Goal: Information Seeking & Learning: Find contact information

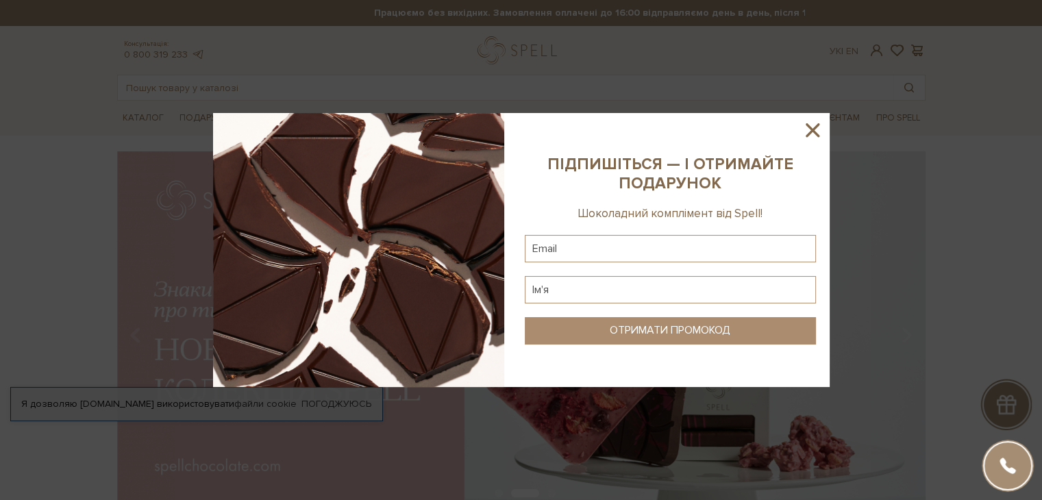
click at [805, 127] on icon at bounding box center [812, 129] width 23 height 23
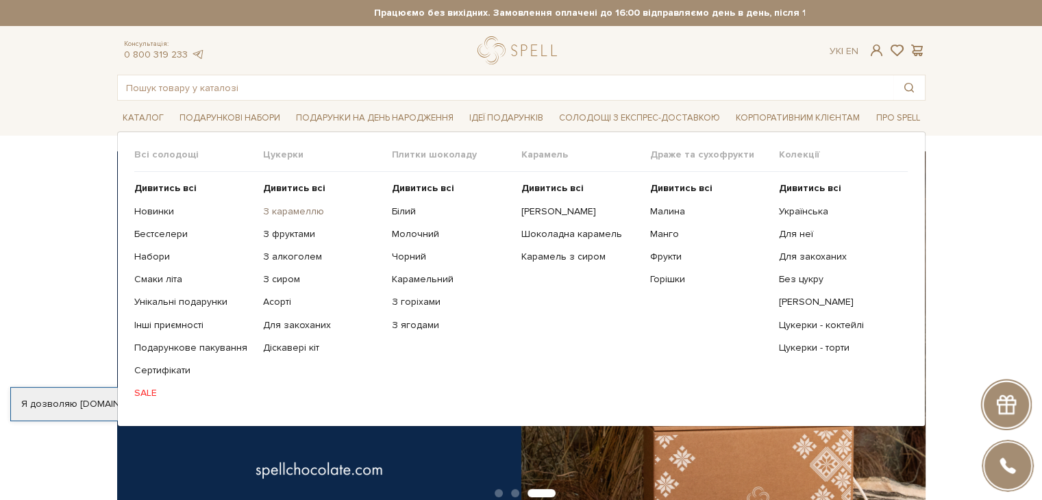
click at [292, 210] on link "З карамеллю" at bounding box center [322, 211] width 118 height 12
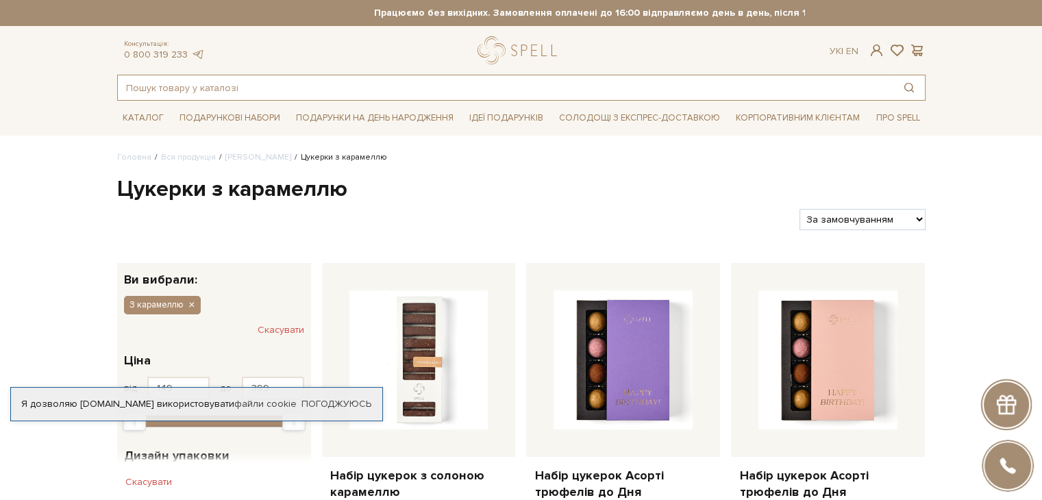
click at [162, 88] on input "text" at bounding box center [505, 87] width 775 height 25
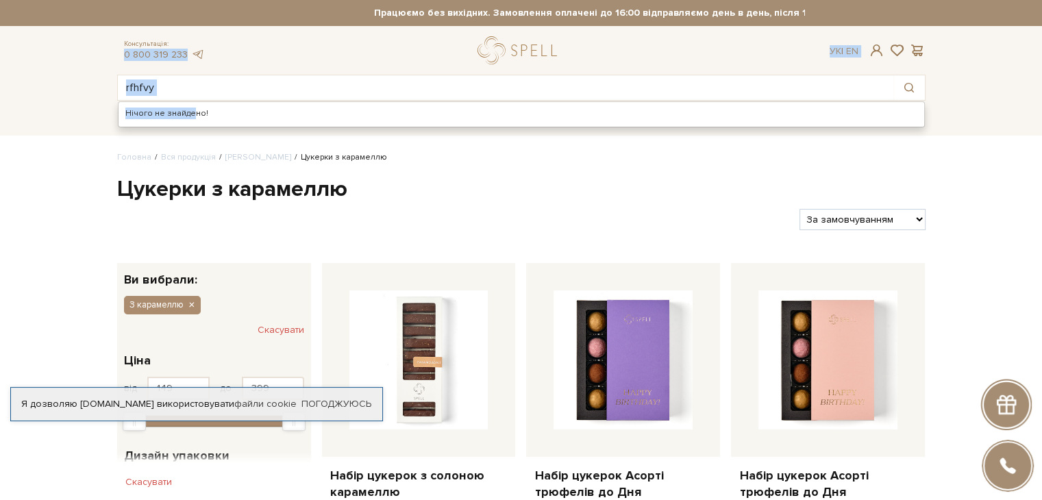
drag, startPoint x: 188, startPoint y: 102, endPoint x: 9, endPoint y: 54, distance: 185.1
click at [9, 54] on header "Працюємо без вихідних. Замовлення оплачені до 16:00 відправляємо день в день, п…" at bounding box center [521, 50] width 1042 height 101
click at [173, 88] on input "rfhfvy" at bounding box center [505, 87] width 775 height 25
drag, startPoint x: 173, startPoint y: 88, endPoint x: 93, endPoint y: 83, distance: 80.3
click at [93, 83] on header "Працюємо без вихідних. Замовлення оплачені до 16:00 відправляємо день в день, п…" at bounding box center [521, 50] width 1042 height 101
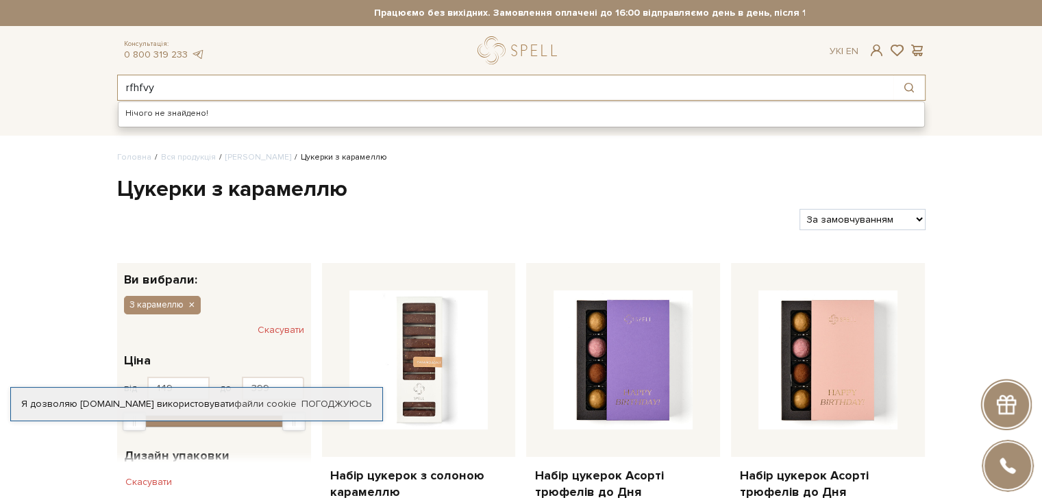
drag, startPoint x: 173, startPoint y: 88, endPoint x: 52, endPoint y: 73, distance: 122.2
click at [52, 73] on header "Працюємо без вихідних. Замовлення оплачені до 16:00 відправляємо день в день, п…" at bounding box center [521, 50] width 1042 height 101
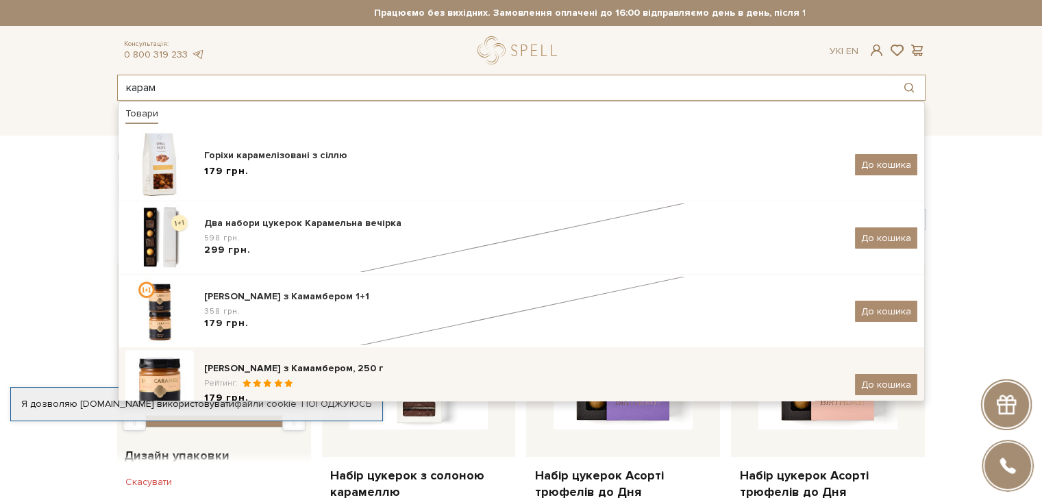
type input "карам"
click at [280, 368] on div "[PERSON_NAME] з Камамбером, 250 г" at bounding box center [524, 369] width 640 height 14
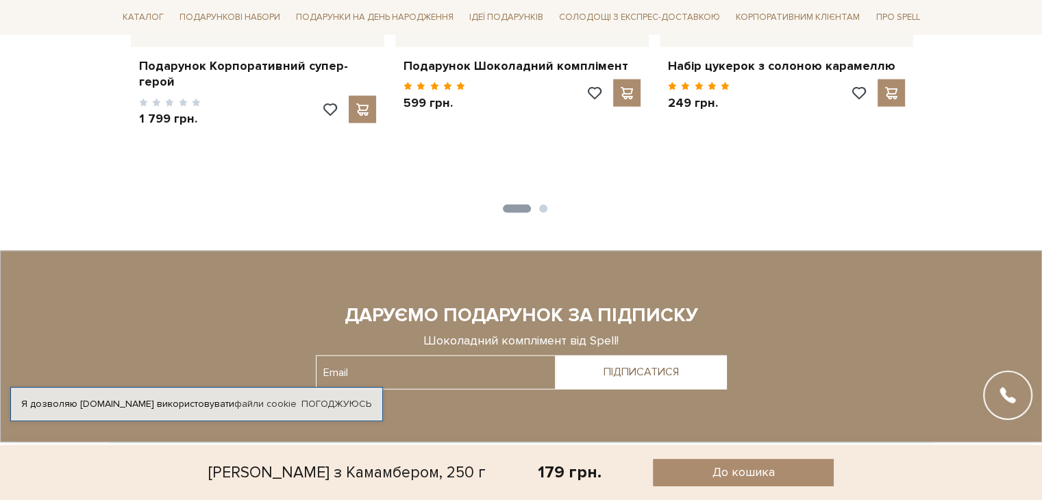
scroll to position [3167, 0]
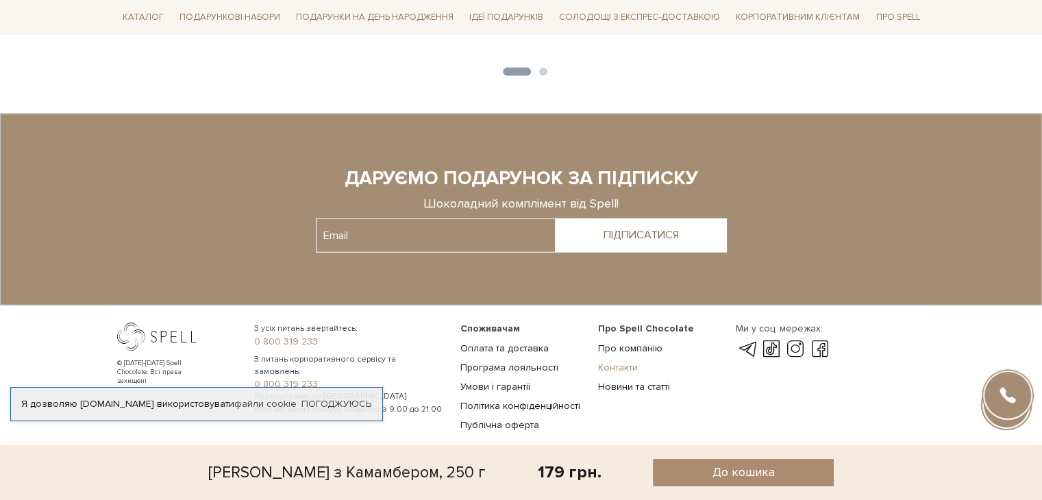
click at [622, 362] on link "Контакти" at bounding box center [618, 368] width 40 height 12
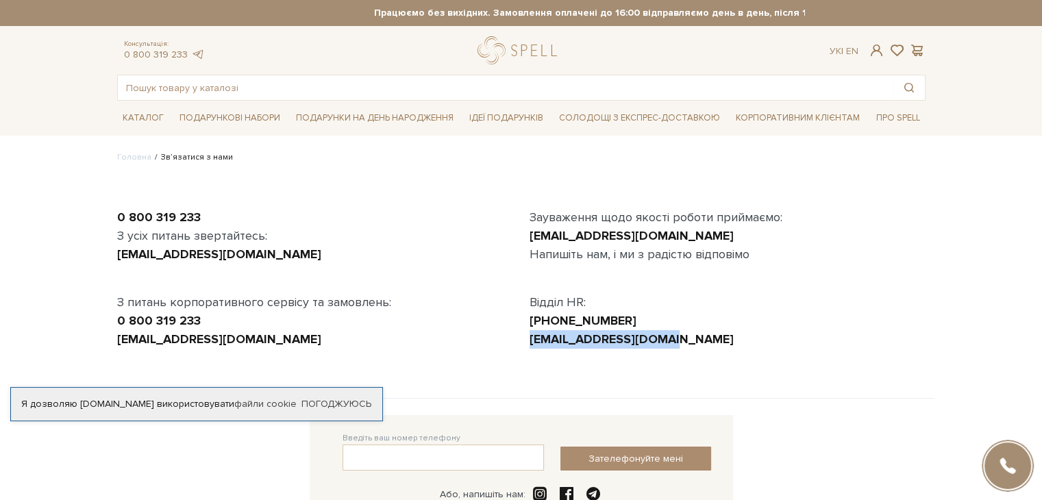
drag, startPoint x: 698, startPoint y: 342, endPoint x: 530, endPoint y: 349, distance: 167.9
click at [530, 349] on div "0 800 319 233 З усіх питань звертайтесь: office@spellchocolate.com З питань кор…" at bounding box center [521, 286] width 825 height 223
copy link "hr@spellchocolate.com"
click at [329, 251] on div "office@spellchocolate.com" at bounding box center [315, 254] width 396 height 18
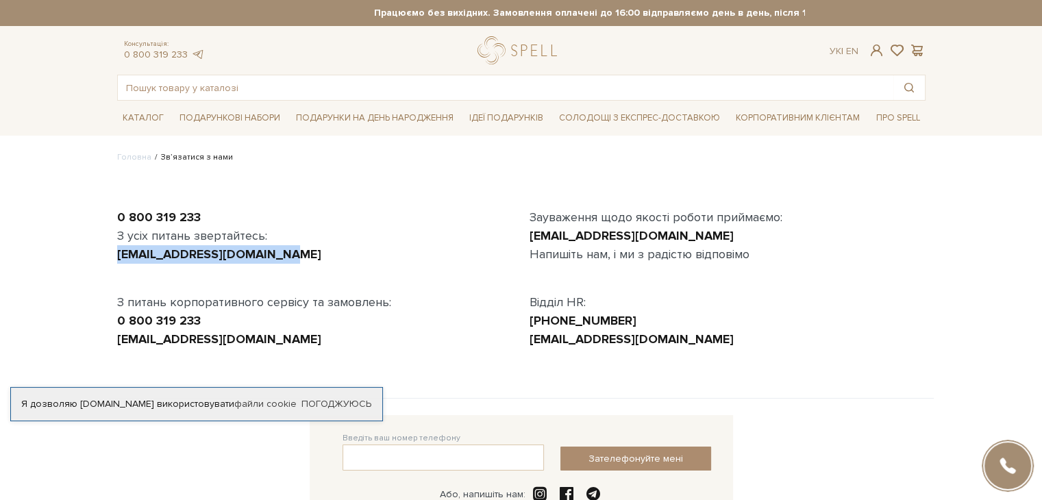
drag, startPoint x: 305, startPoint y: 247, endPoint x: 76, endPoint y: 253, distance: 228.8
click at [76, 253] on body "Подарункові набори SALE Корпоративним клієнтам Доставка і оплата Консультація: …" at bounding box center [521, 378] width 1042 height 757
copy link "office@spellchocolate.com"
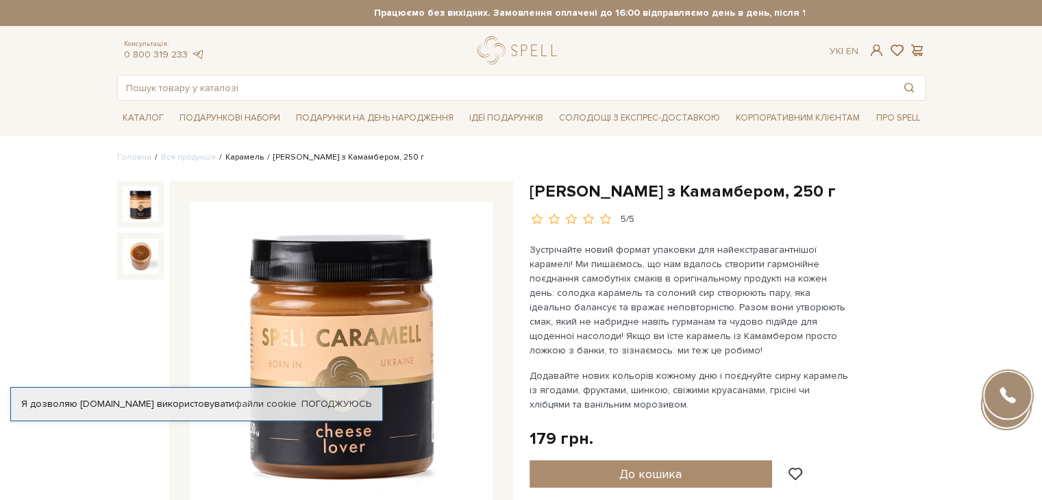
click at [250, 160] on link "Карамель" at bounding box center [244, 157] width 38 height 10
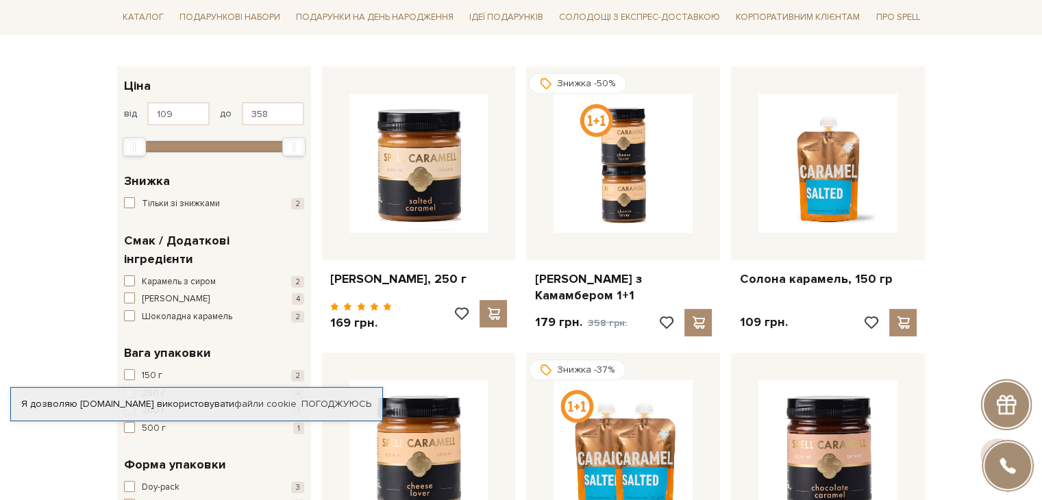
scroll to position [205, 0]
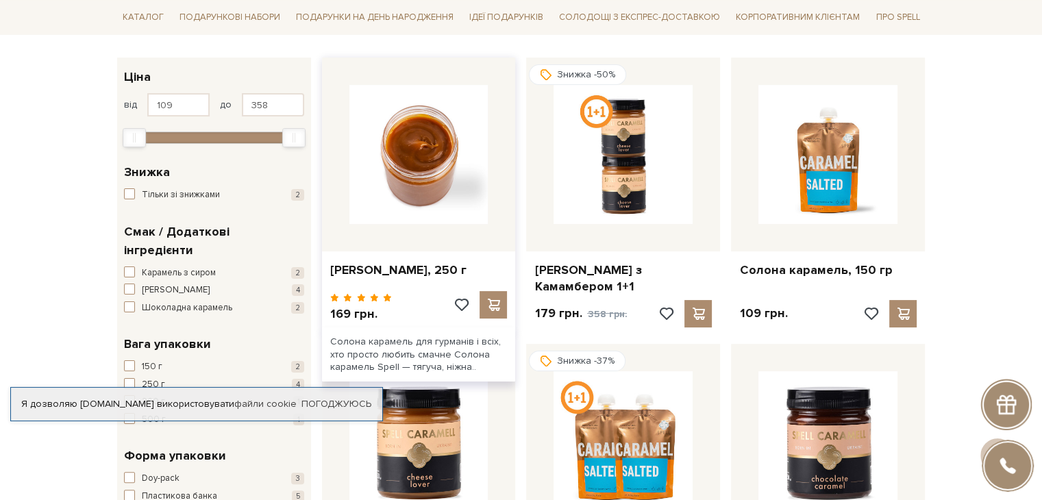
click at [436, 179] on img at bounding box center [418, 154] width 139 height 139
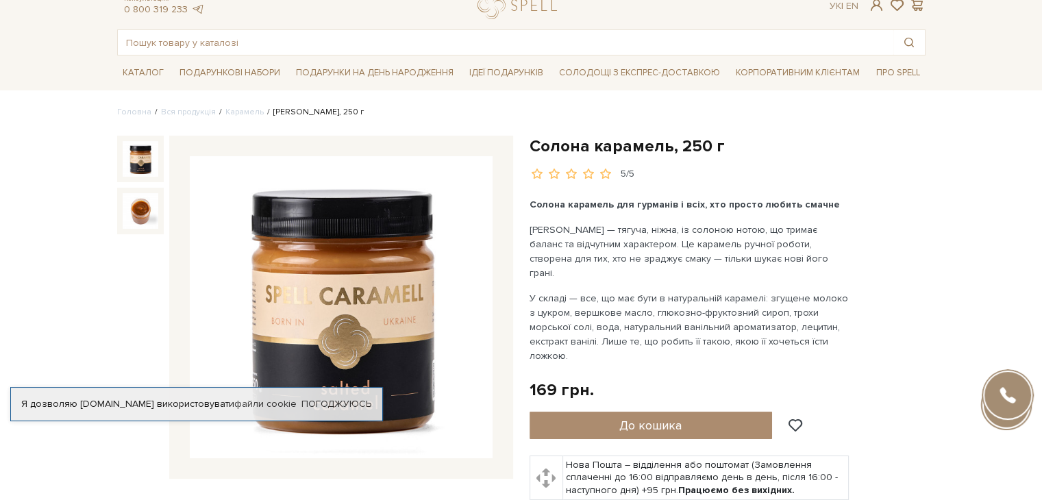
scroll to position [68, 0]
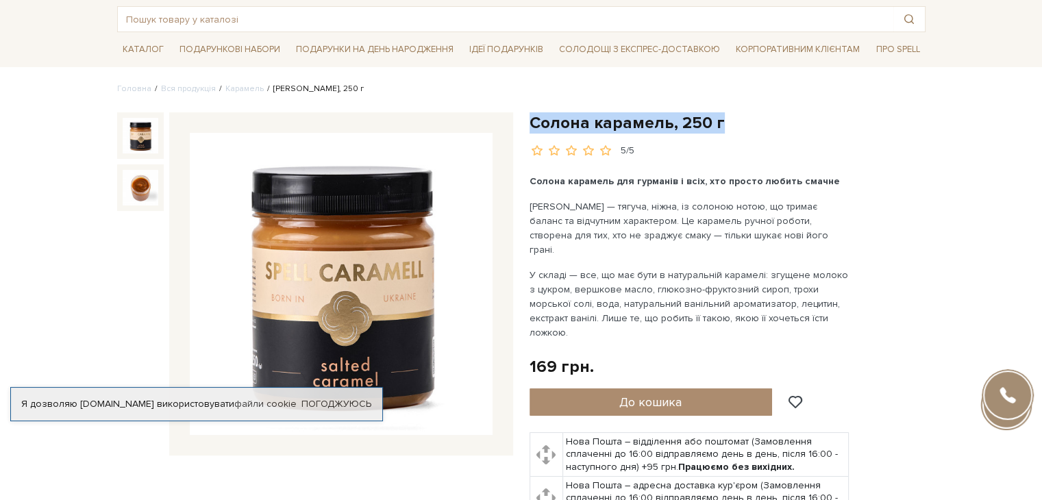
drag, startPoint x: 528, startPoint y: 121, endPoint x: 717, endPoint y: 121, distance: 189.0
click at [717, 121] on div "Солона карамель, 250 г" at bounding box center [727, 374] width 412 height 524
copy h1 "Солона карамель, 250 г"
